Goal: Check status: Check status

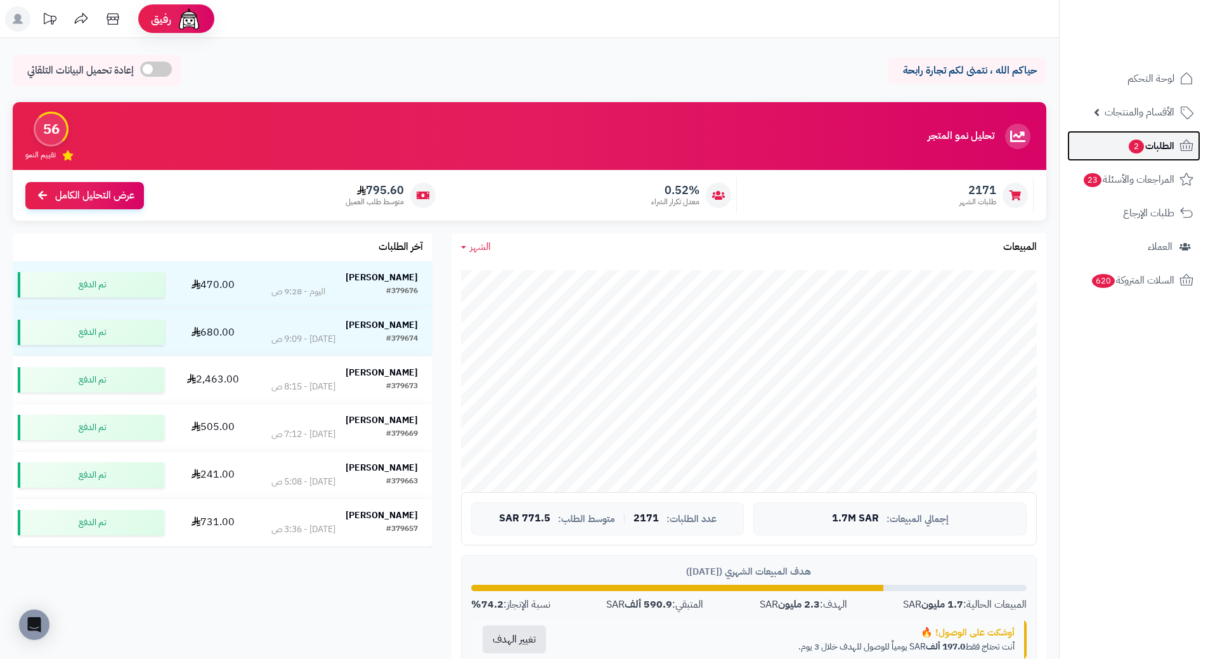
click at [1177, 157] on link "الطلبات 2" at bounding box center [1133, 146] width 133 height 30
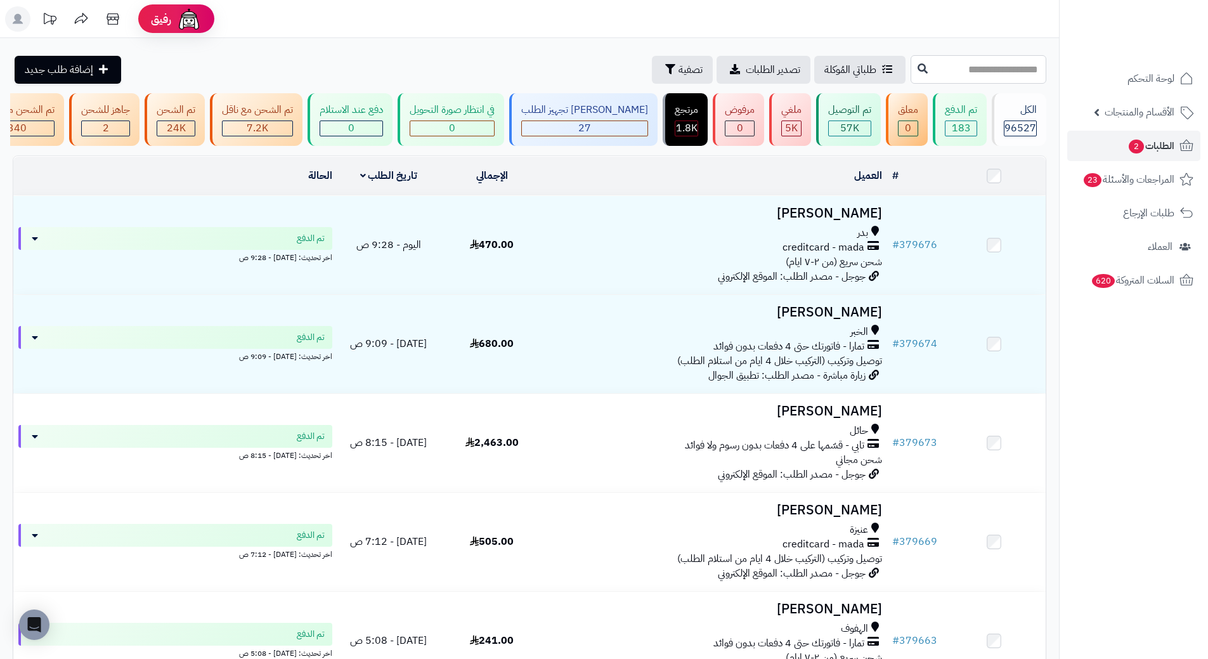
click at [927, 70] on input "text" at bounding box center [979, 69] width 136 height 29
paste input "******"
type input "******"
